Goal: Find specific page/section: Find specific page/section

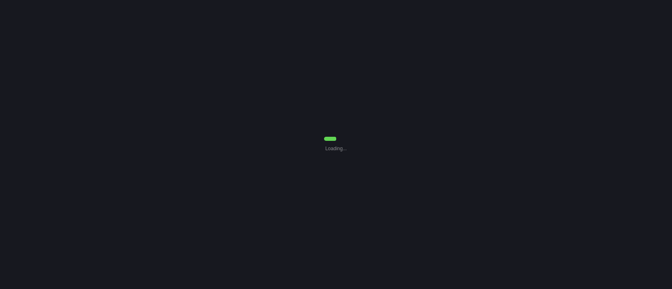
select select "Common Use"
select select "0"
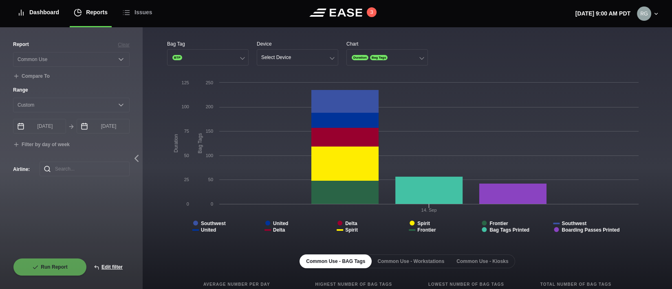
click at [40, 16] on div "Dashboard" at bounding box center [38, 12] width 42 height 27
